Goal: Information Seeking & Learning: Learn about a topic

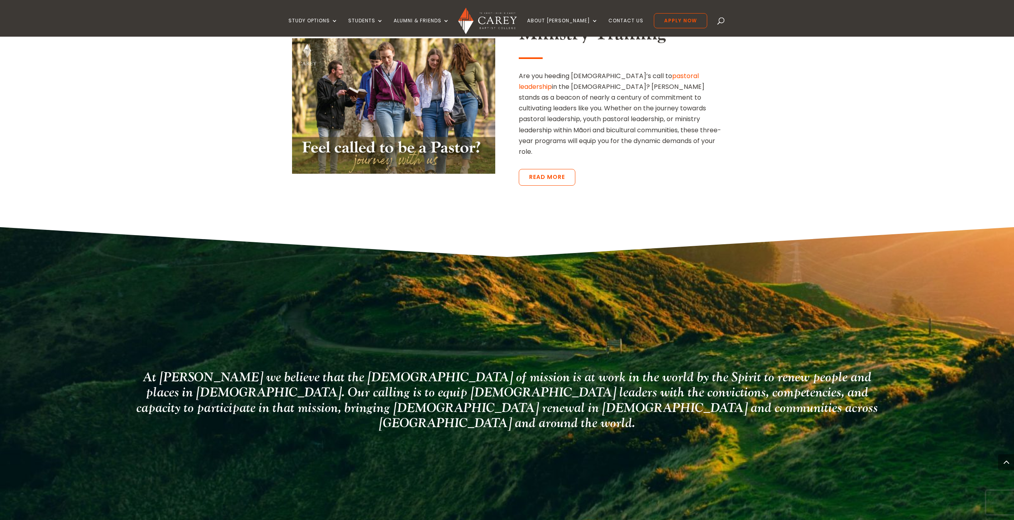
scroll to position [1991, 0]
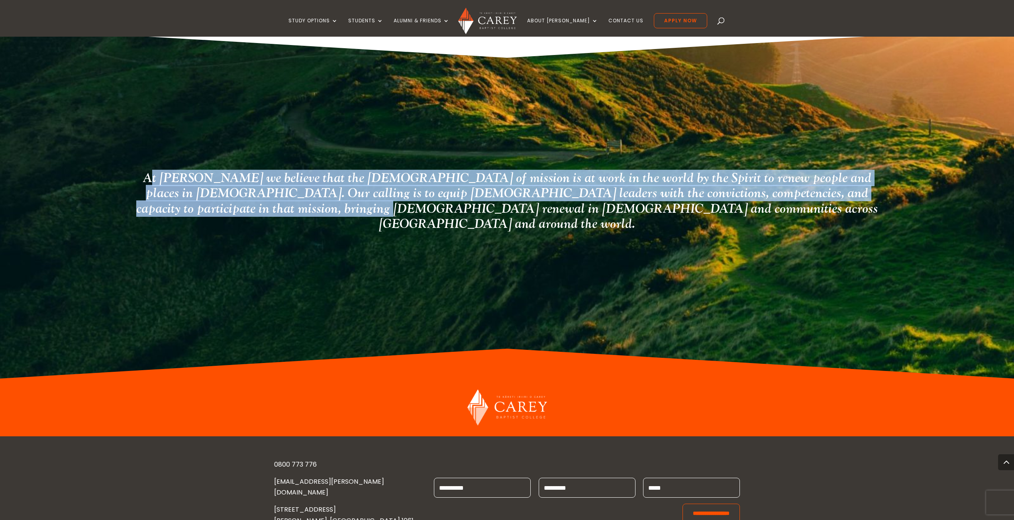
drag, startPoint x: 141, startPoint y: 133, endPoint x: 449, endPoint y: 166, distance: 309.7
click at [445, 170] on h2 "At [PERSON_NAME] we believe that the [DEMOGRAPHIC_DATA] of mission is at work i…" at bounding box center [506, 202] width 749 height 65
click at [446, 170] on h2 "At [PERSON_NAME] we believe that the [DEMOGRAPHIC_DATA] of mission is at work i…" at bounding box center [506, 202] width 749 height 65
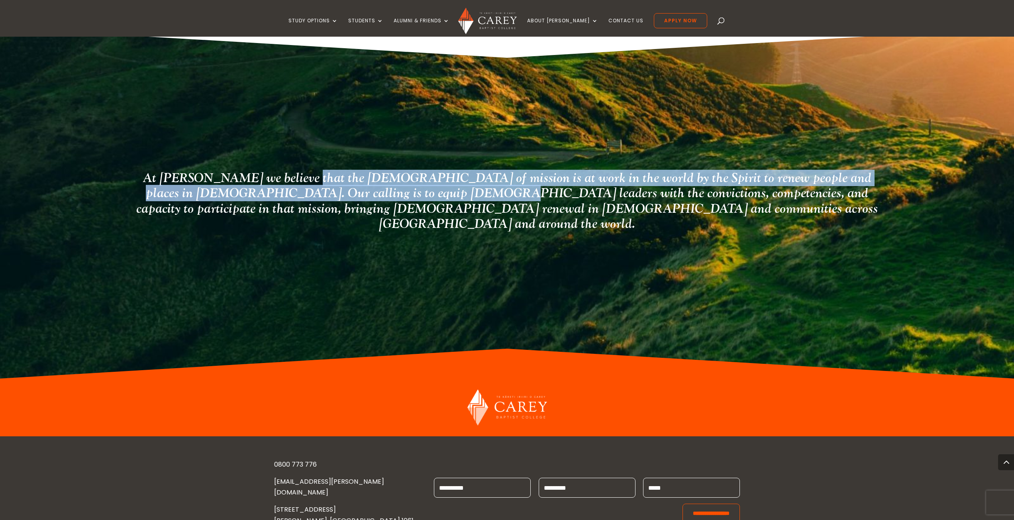
drag, startPoint x: 284, startPoint y: 137, endPoint x: 377, endPoint y: 145, distance: 93.1
click at [377, 170] on h2 "At [PERSON_NAME] we believe that the [DEMOGRAPHIC_DATA] of mission is at work i…" at bounding box center [506, 202] width 749 height 65
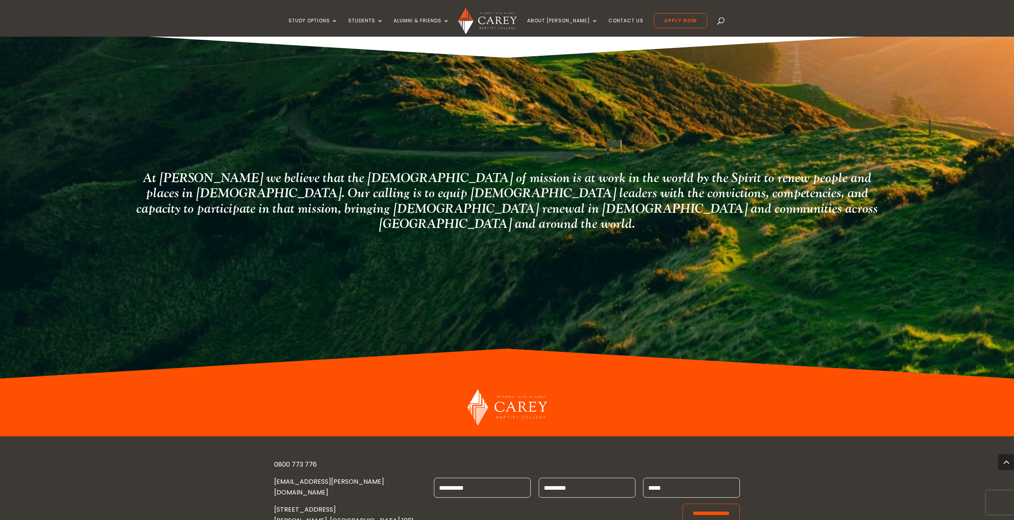
click at [419, 170] on h2 "At [PERSON_NAME] we believe that the [DEMOGRAPHIC_DATA] of mission is at work i…" at bounding box center [506, 202] width 749 height 65
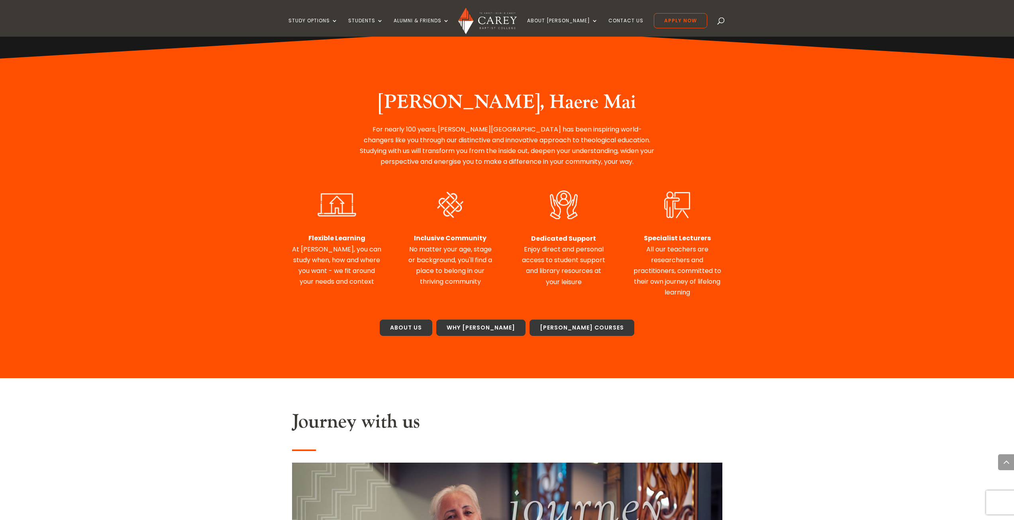
scroll to position [0, 0]
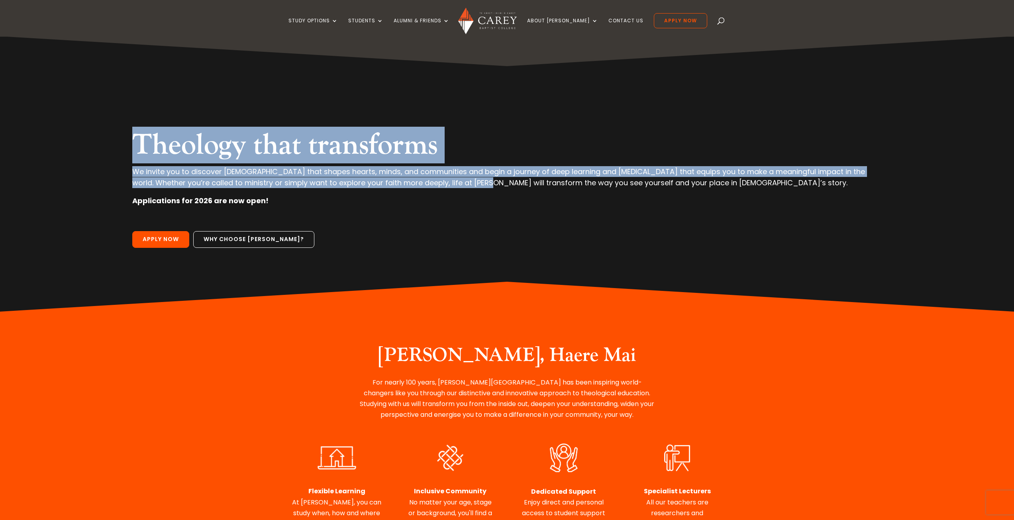
drag, startPoint x: 120, startPoint y: 129, endPoint x: 489, endPoint y: 181, distance: 372.8
click at [477, 180] on div "Theology that transforms We invite you to discover theology that shapes hearts,…" at bounding box center [507, 173] width 892 height 275
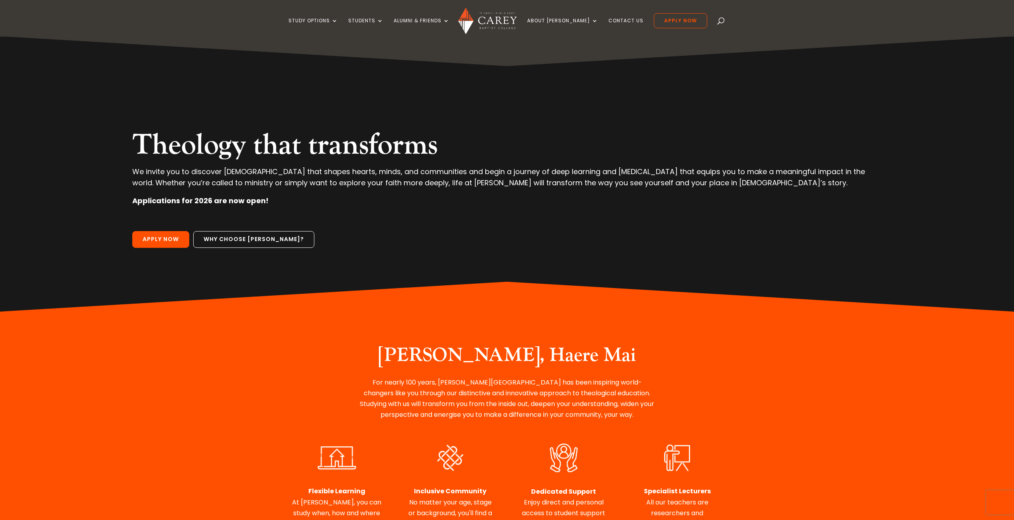
click at [418, 196] on p "Applications for 2026 are now open!" at bounding box center [506, 204] width 749 height 18
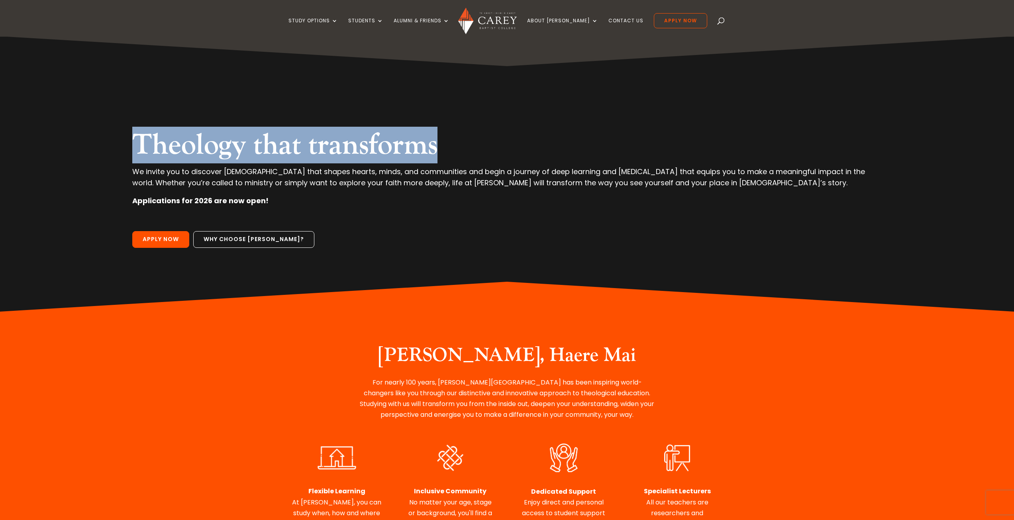
drag, startPoint x: 110, startPoint y: 132, endPoint x: 448, endPoint y: 157, distance: 339.4
click at [448, 157] on div "Theology that transforms We invite you to discover theology that shapes hearts,…" at bounding box center [507, 173] width 892 height 275
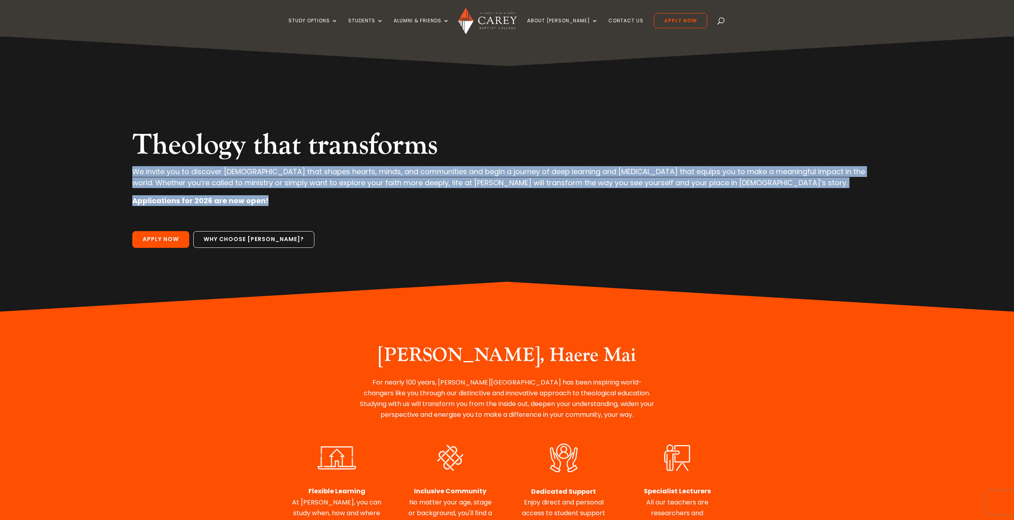
drag, startPoint x: 122, startPoint y: 168, endPoint x: 642, endPoint y: 198, distance: 521.0
click at [642, 198] on div "Theology that transforms We invite you to discover theology that shapes hearts,…" at bounding box center [507, 173] width 892 height 275
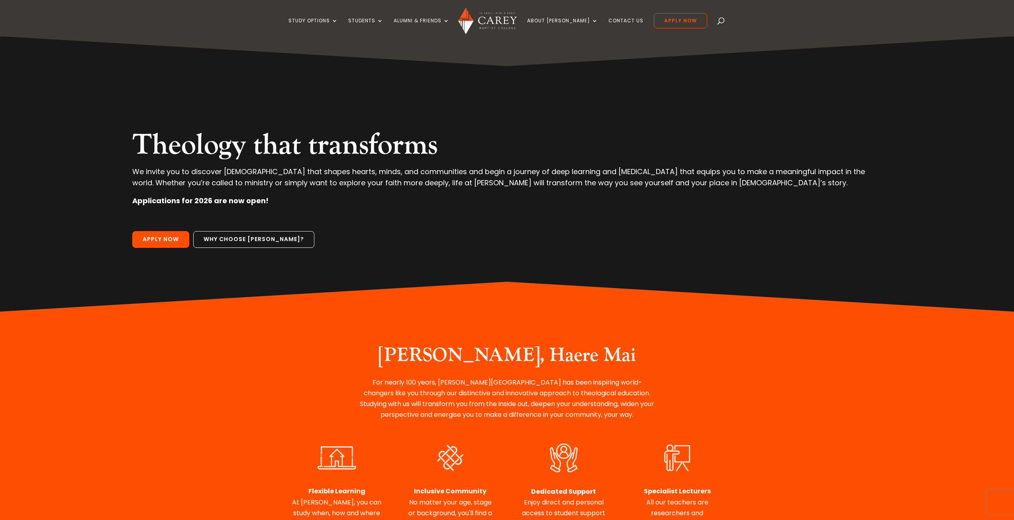
click at [198, 160] on h2 "Theology that transforms" at bounding box center [506, 147] width 749 height 38
drag, startPoint x: 326, startPoint y: 173, endPoint x: 351, endPoint y: 173, distance: 25.5
click at [346, 173] on p "We invite you to discover [DEMOGRAPHIC_DATA] that shapes hearts, minds, and com…" at bounding box center [506, 180] width 749 height 29
click at [390, 175] on p "We invite you to discover [DEMOGRAPHIC_DATA] that shapes hearts, minds, and com…" at bounding box center [506, 180] width 749 height 29
drag, startPoint x: 842, startPoint y: 168, endPoint x: 388, endPoint y: 183, distance: 453.9
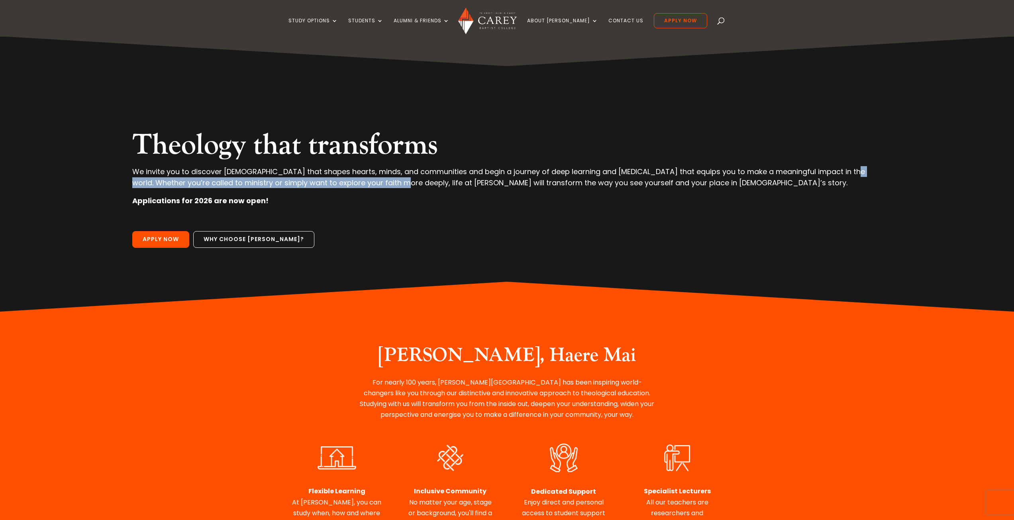
click at [388, 183] on p "We invite you to discover [DEMOGRAPHIC_DATA] that shapes hearts, minds, and com…" at bounding box center [506, 180] width 749 height 29
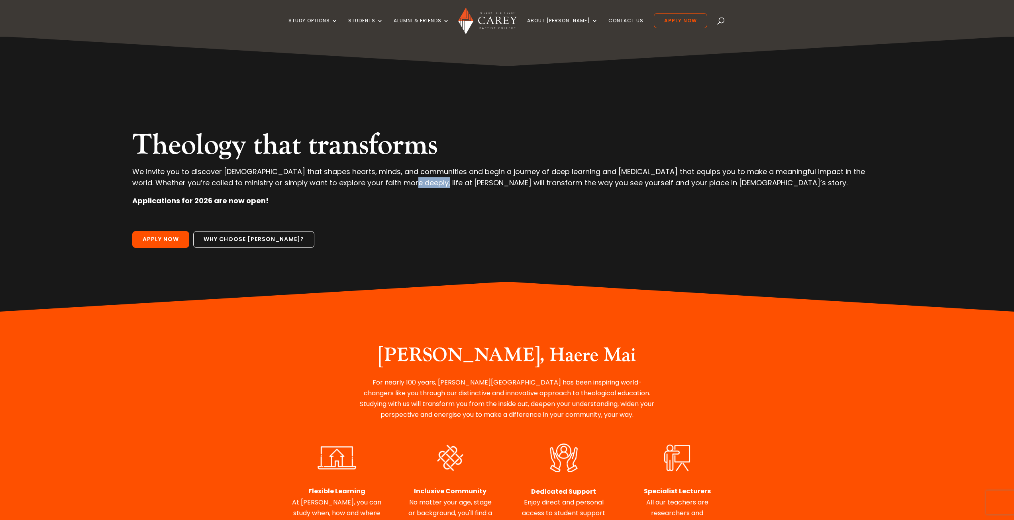
drag, startPoint x: 395, startPoint y: 182, endPoint x: 419, endPoint y: 182, distance: 23.9
click at [419, 182] on p "We invite you to discover [DEMOGRAPHIC_DATA] that shapes hearts, minds, and com…" at bounding box center [506, 180] width 749 height 29
click at [410, 183] on p "We invite you to discover [DEMOGRAPHIC_DATA] that shapes hearts, minds, and com…" at bounding box center [506, 180] width 749 height 29
drag, startPoint x: 395, startPoint y: 183, endPoint x: 708, endPoint y: 188, distance: 312.7
click at [697, 188] on p "We invite you to discover [DEMOGRAPHIC_DATA] that shapes hearts, minds, and com…" at bounding box center [506, 180] width 749 height 29
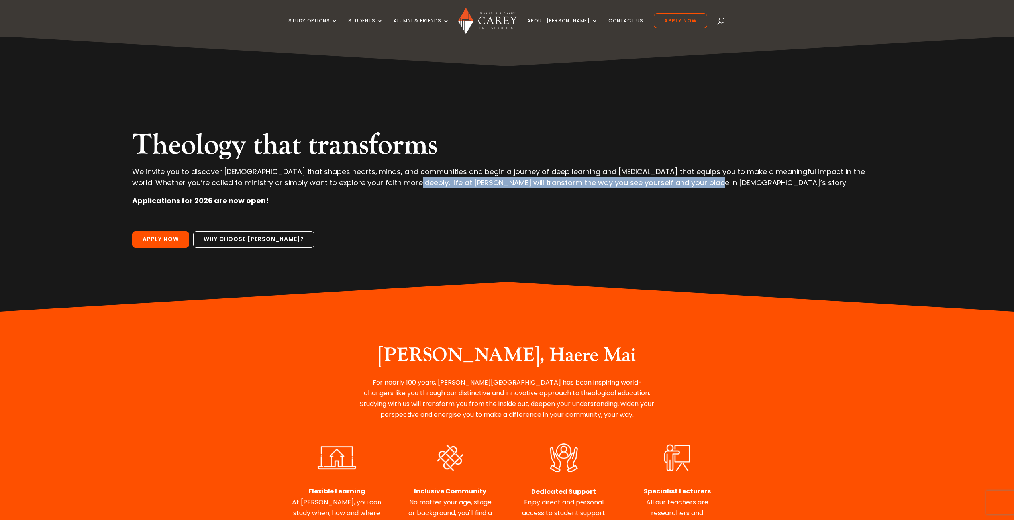
click at [685, 188] on p "We invite you to discover [DEMOGRAPHIC_DATA] that shapes hearts, minds, and com…" at bounding box center [506, 180] width 749 height 29
